Goal: Navigation & Orientation: Find specific page/section

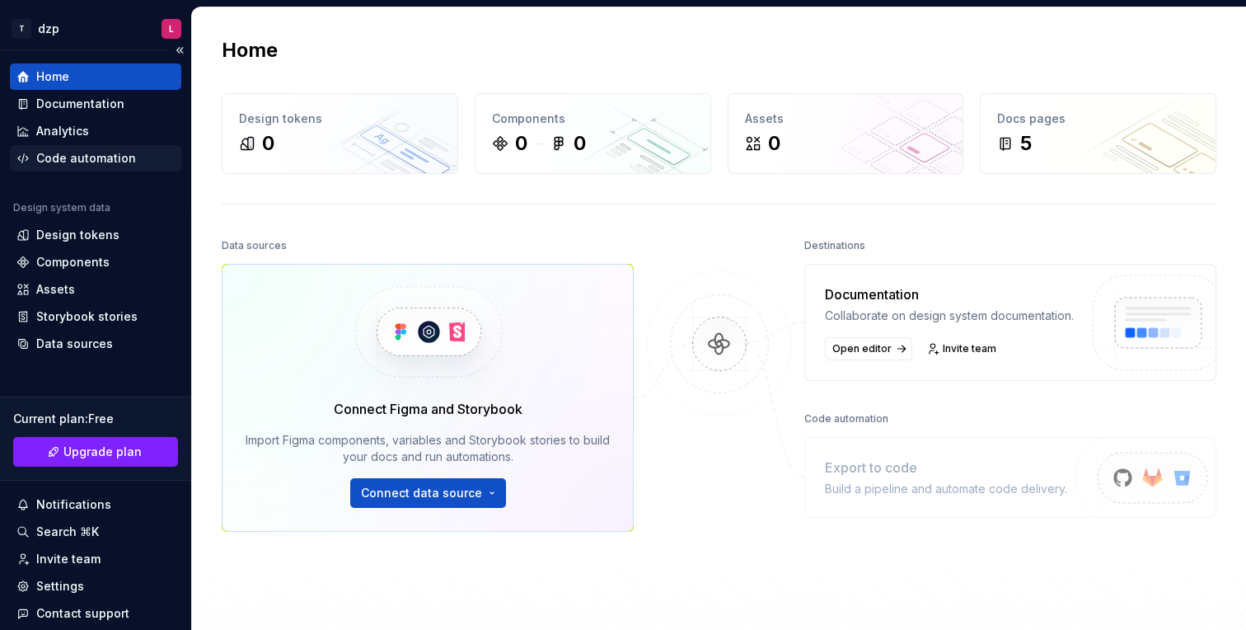
click at [90, 153] on div "Code automation" at bounding box center [86, 158] width 100 height 16
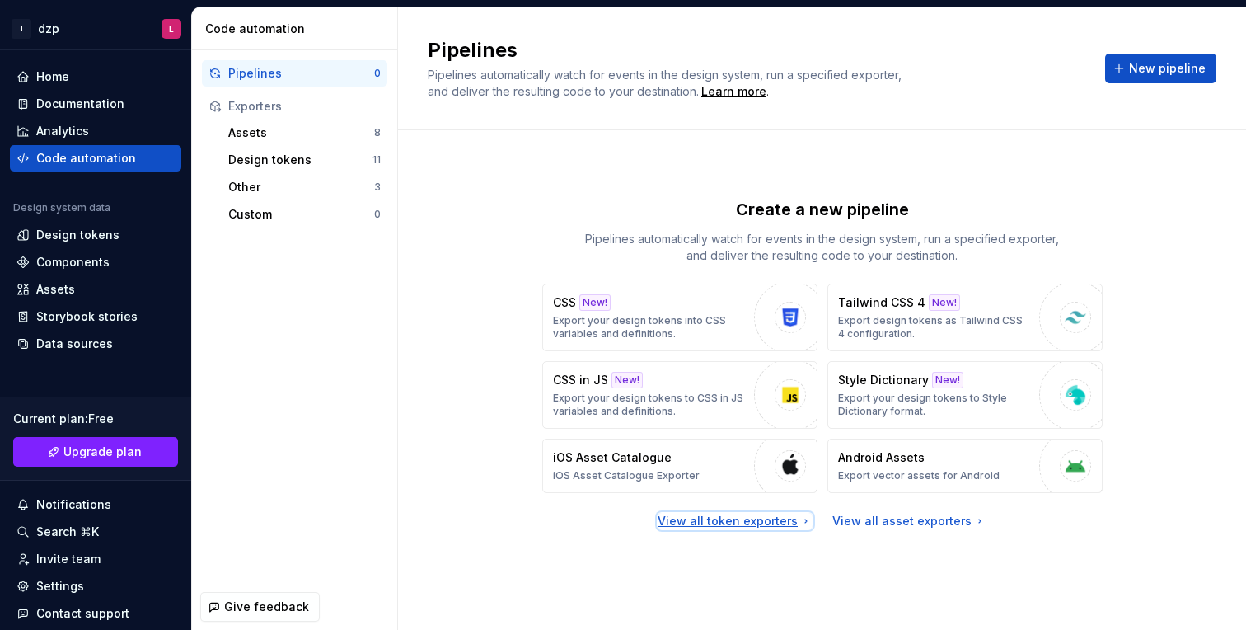
click at [758, 522] on div "View all token exporters" at bounding box center [735, 521] width 155 height 16
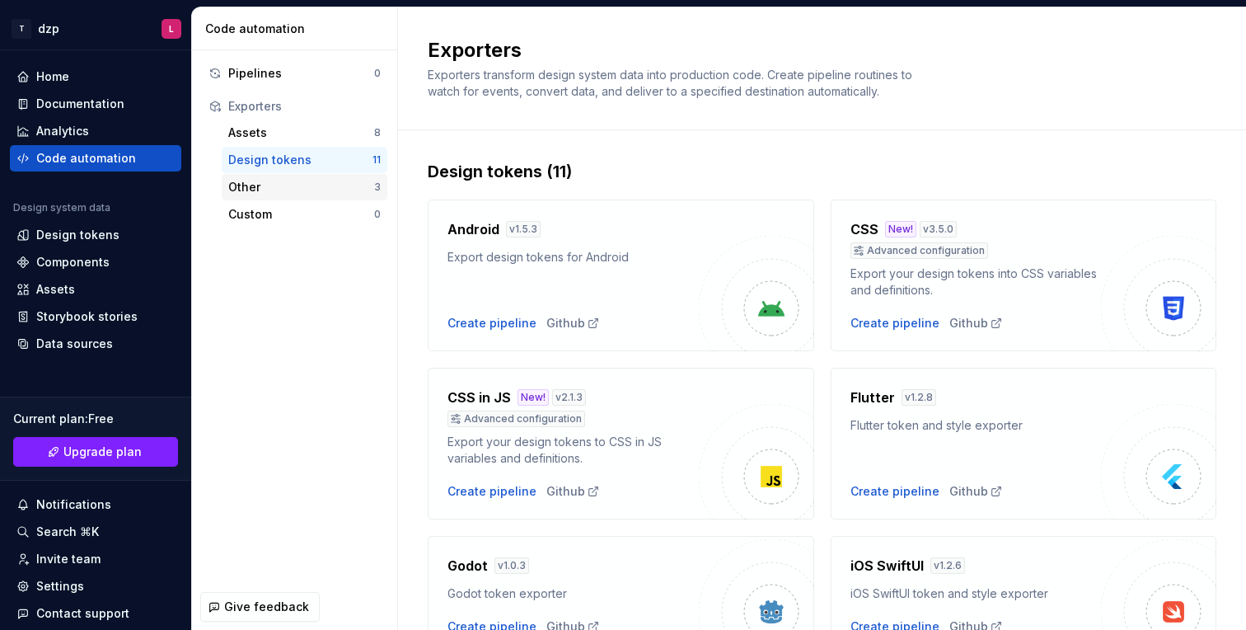
click at [244, 191] on div "Other" at bounding box center [301, 187] width 146 height 16
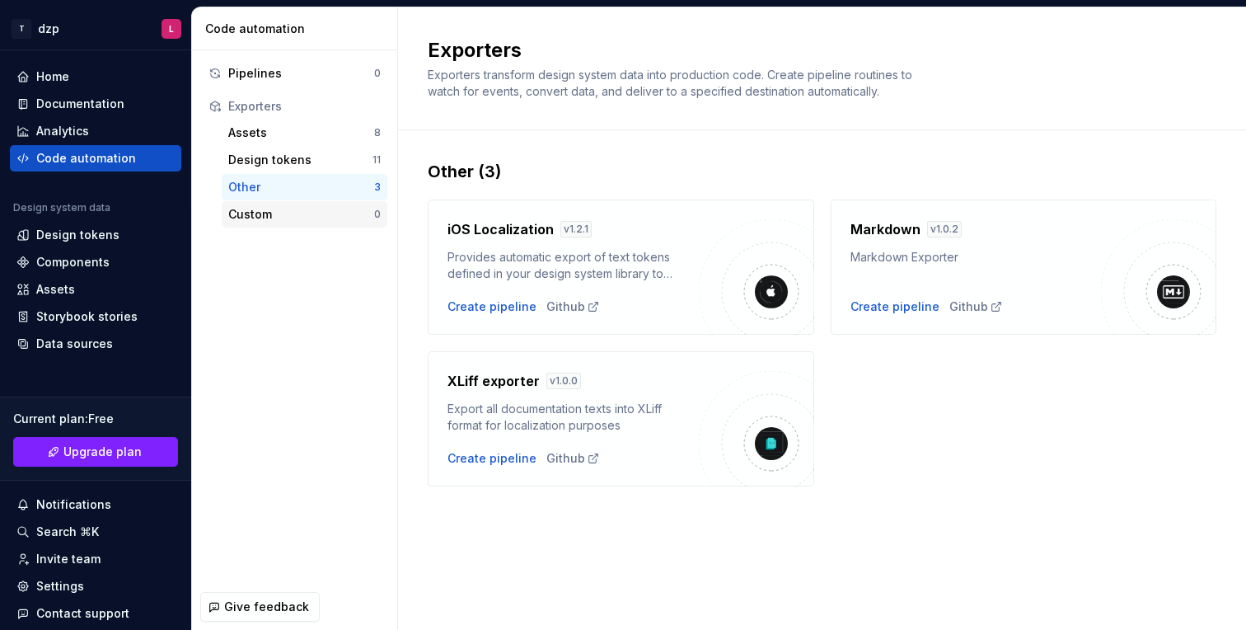
click at [251, 213] on div "Custom" at bounding box center [301, 214] width 146 height 16
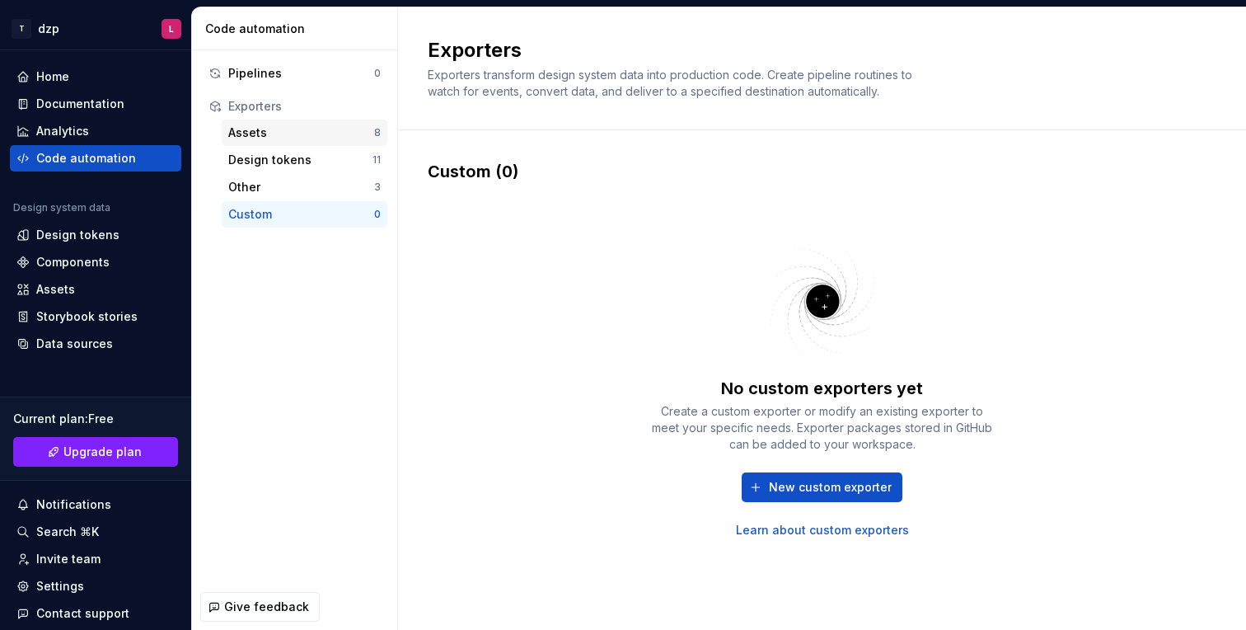
click at [256, 140] on div "Assets" at bounding box center [301, 132] width 146 height 16
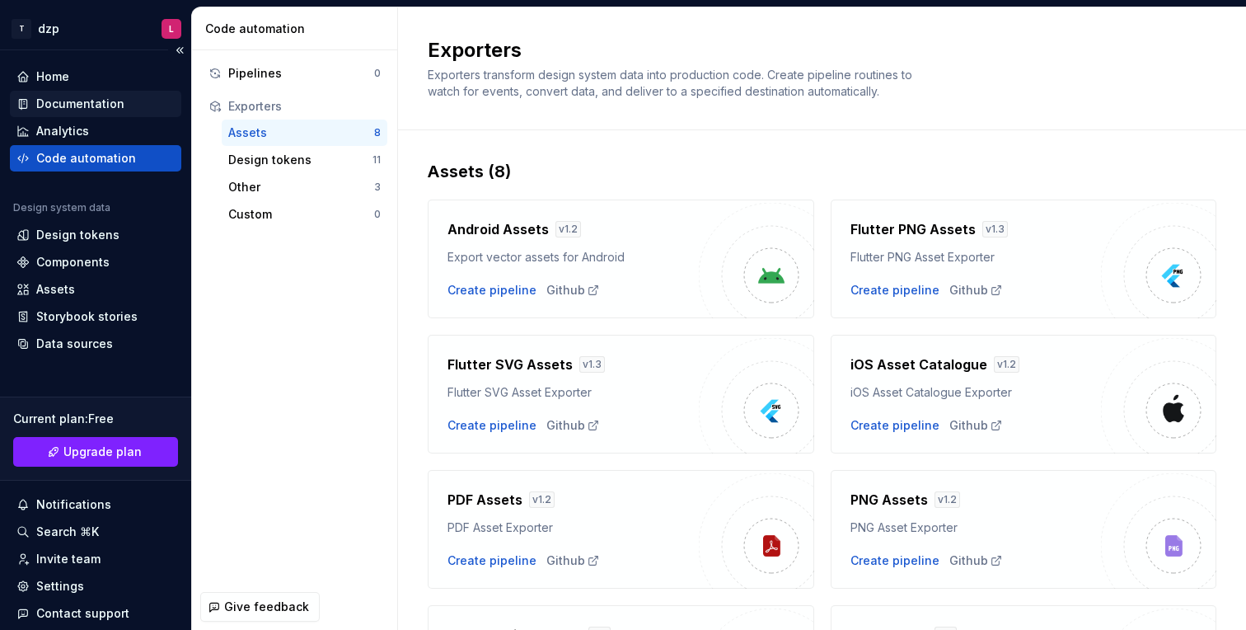
click at [86, 109] on div "Documentation" at bounding box center [80, 104] width 88 height 16
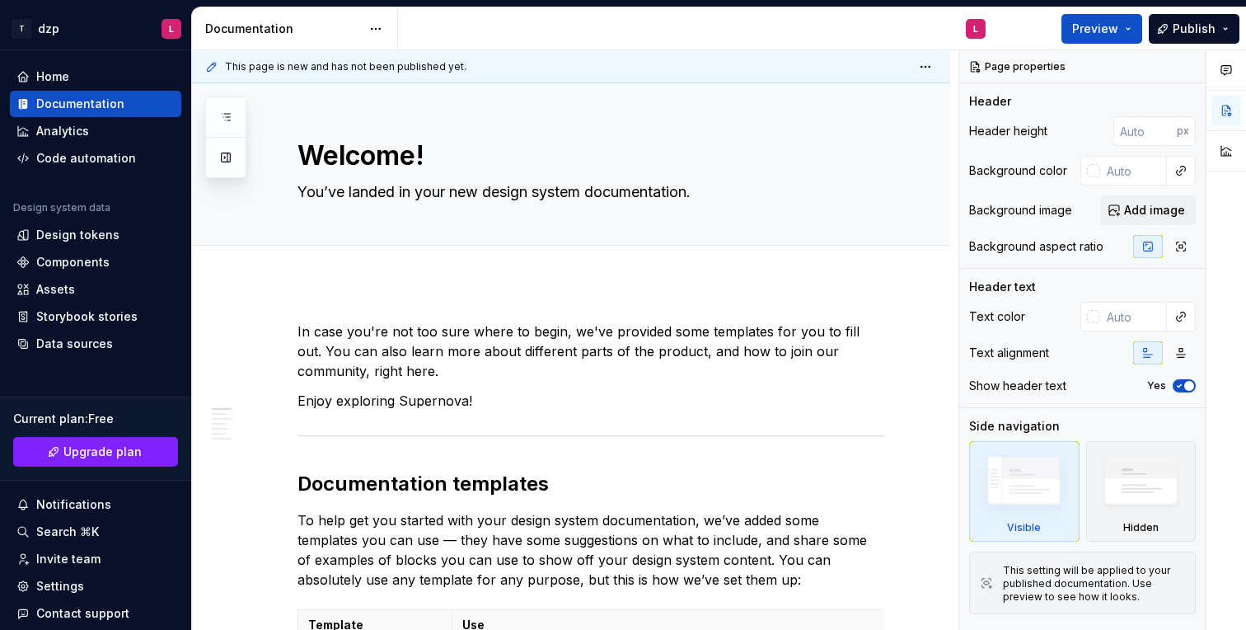
click at [483, 65] on div "This page is new and has not been published yet." at bounding box center [571, 66] width 758 height 33
type textarea "*"
click at [100, 258] on div "Components" at bounding box center [72, 262] width 73 height 16
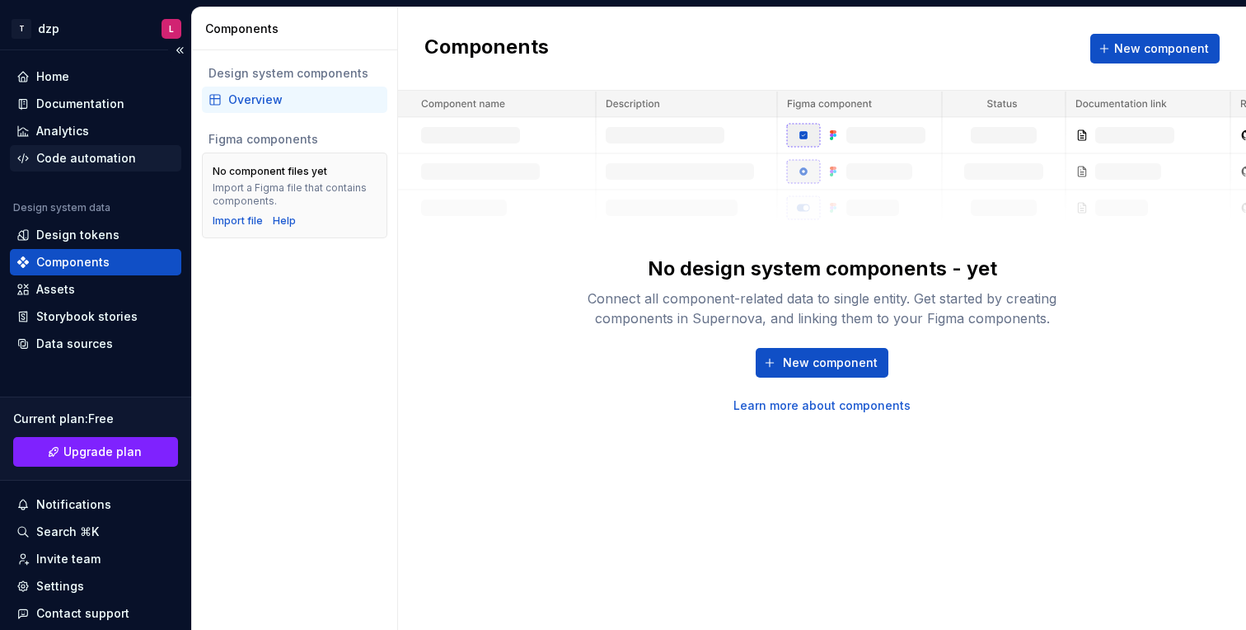
click at [77, 151] on div "Code automation" at bounding box center [86, 158] width 100 height 16
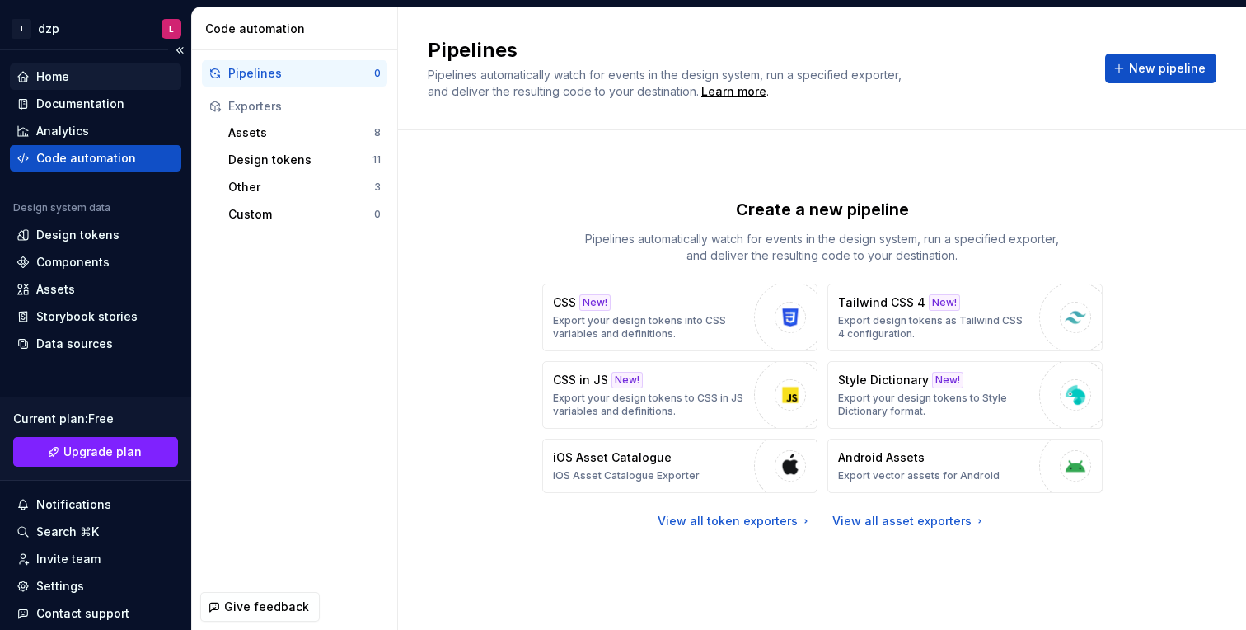
click at [66, 76] on div "Home" at bounding box center [52, 76] width 33 height 16
